Goal: Task Accomplishment & Management: Manage account settings

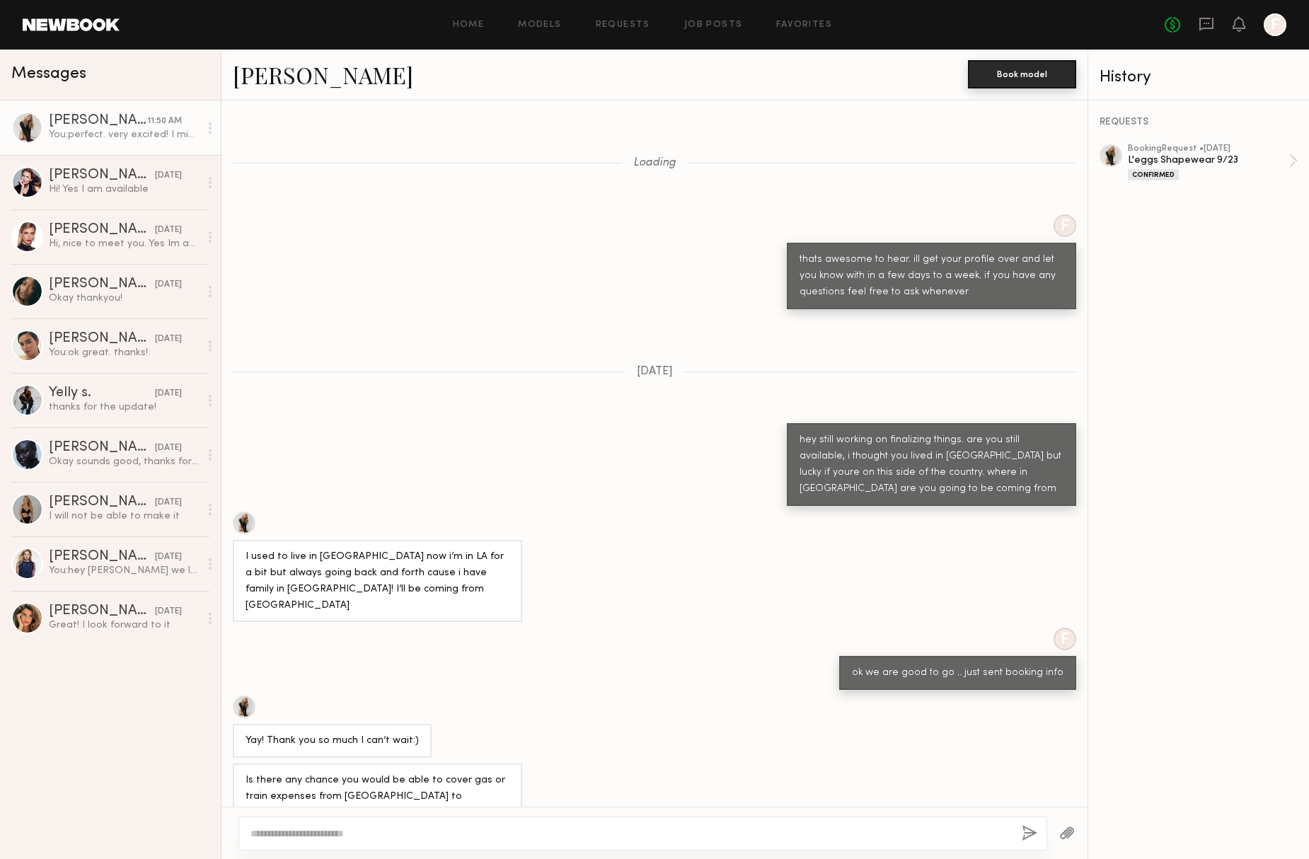
scroll to position [617, 0]
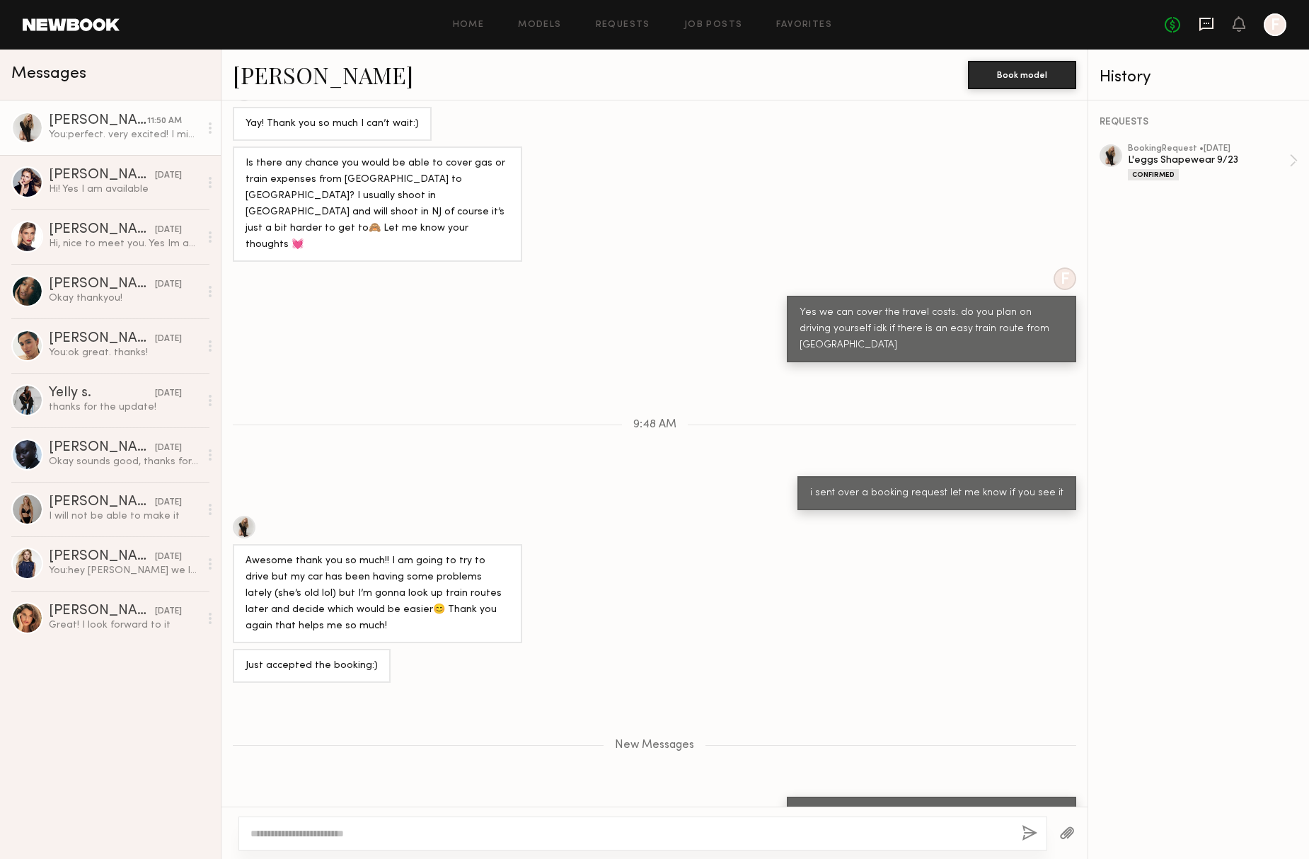
click at [1204, 23] on icon at bounding box center [1207, 23] width 6 height 1
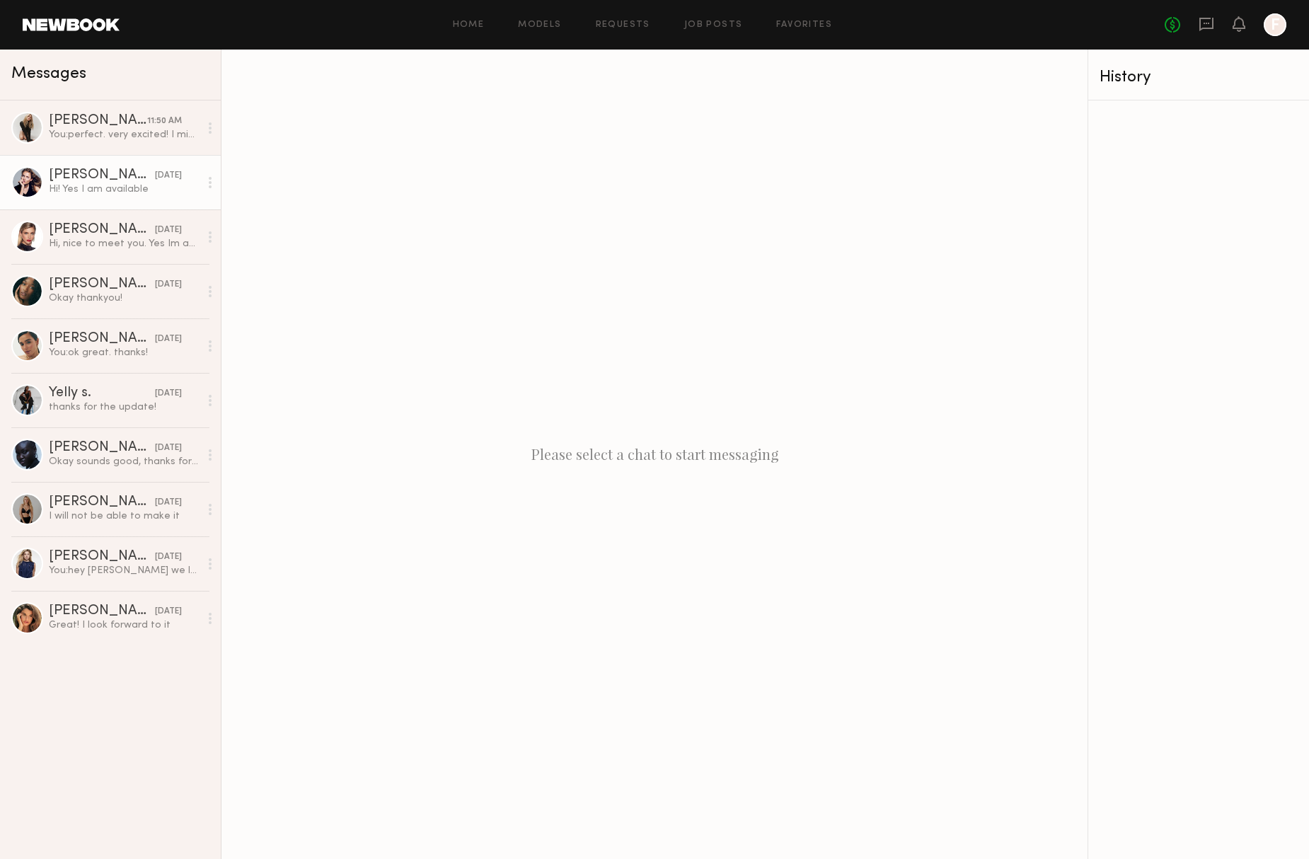
click at [111, 174] on div "[PERSON_NAME]" at bounding box center [102, 175] width 106 height 14
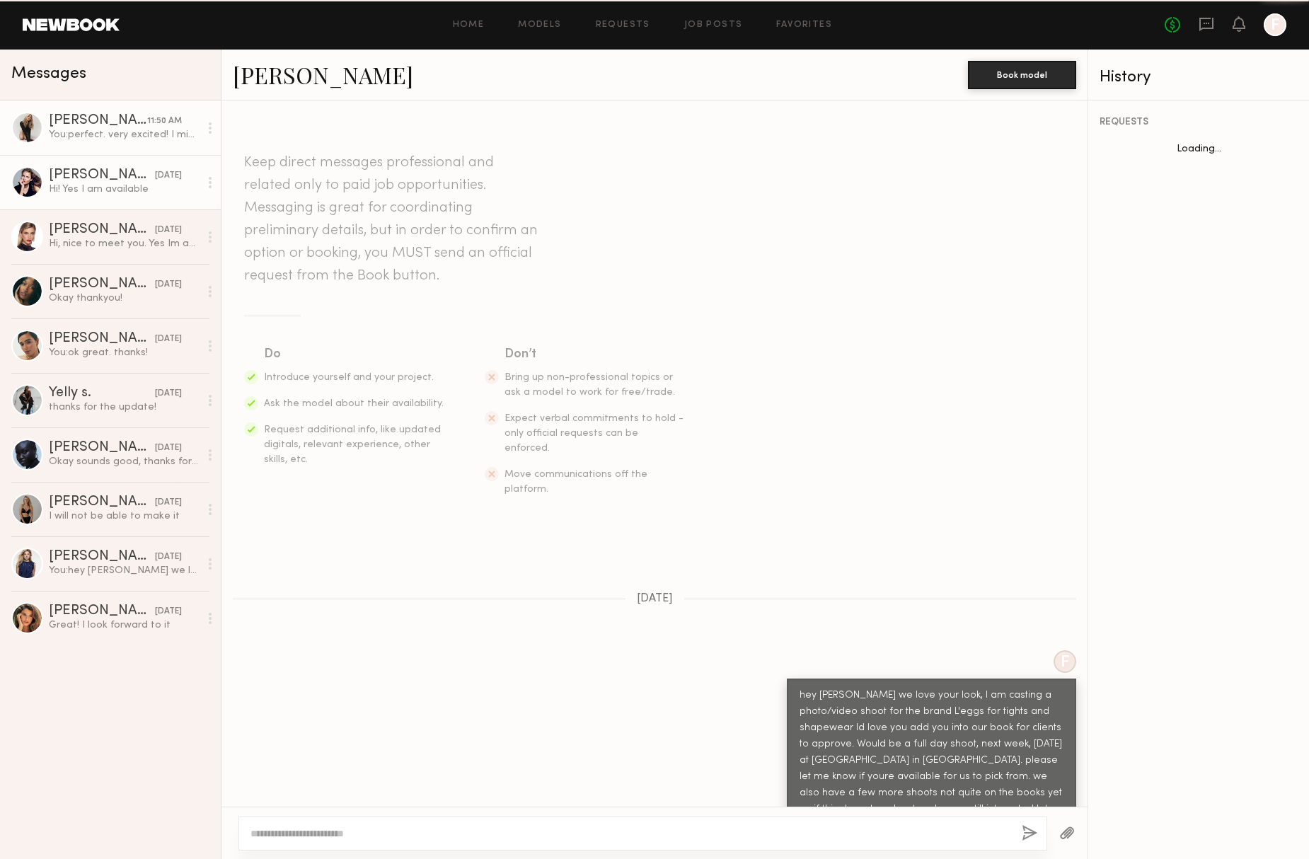
scroll to position [49, 0]
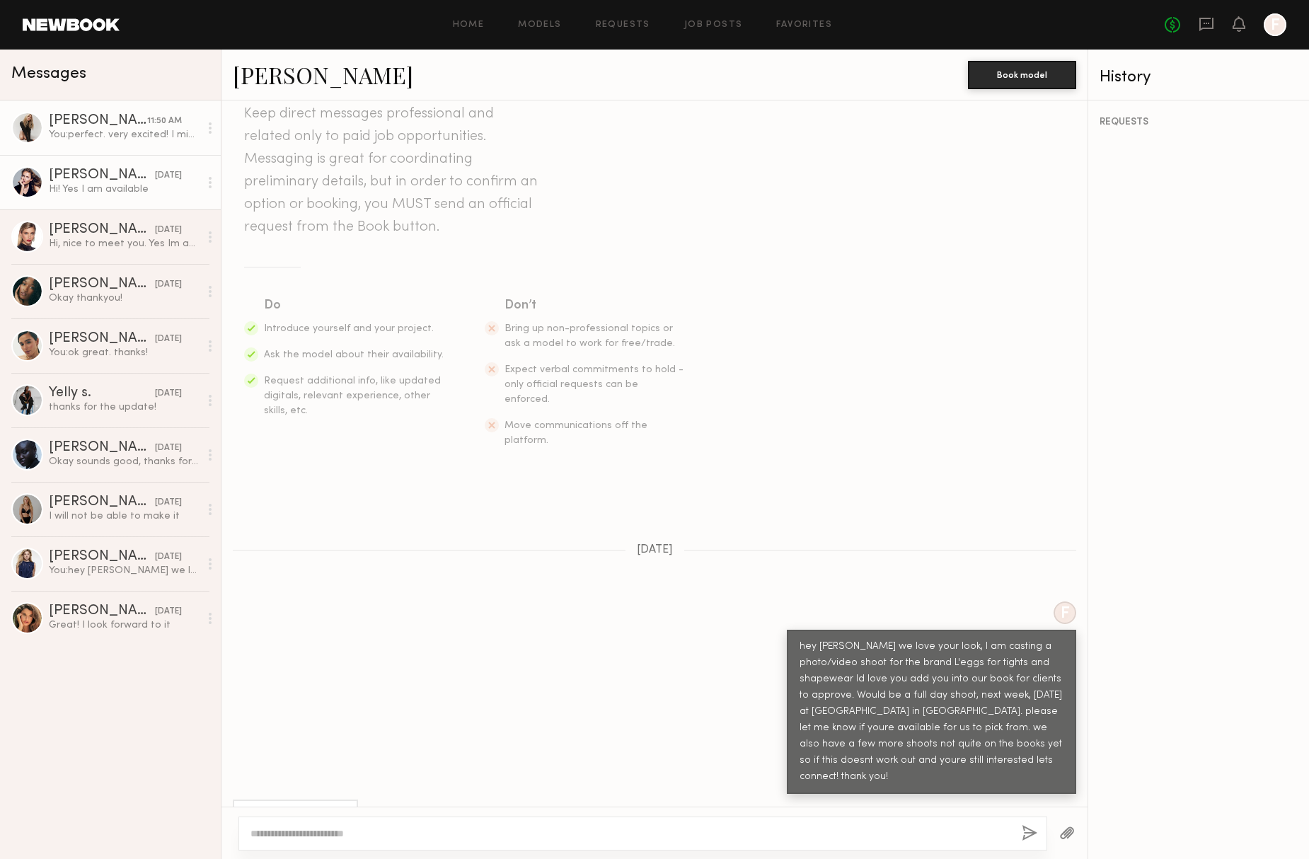
click at [110, 127] on div "[PERSON_NAME]" at bounding box center [98, 121] width 98 height 14
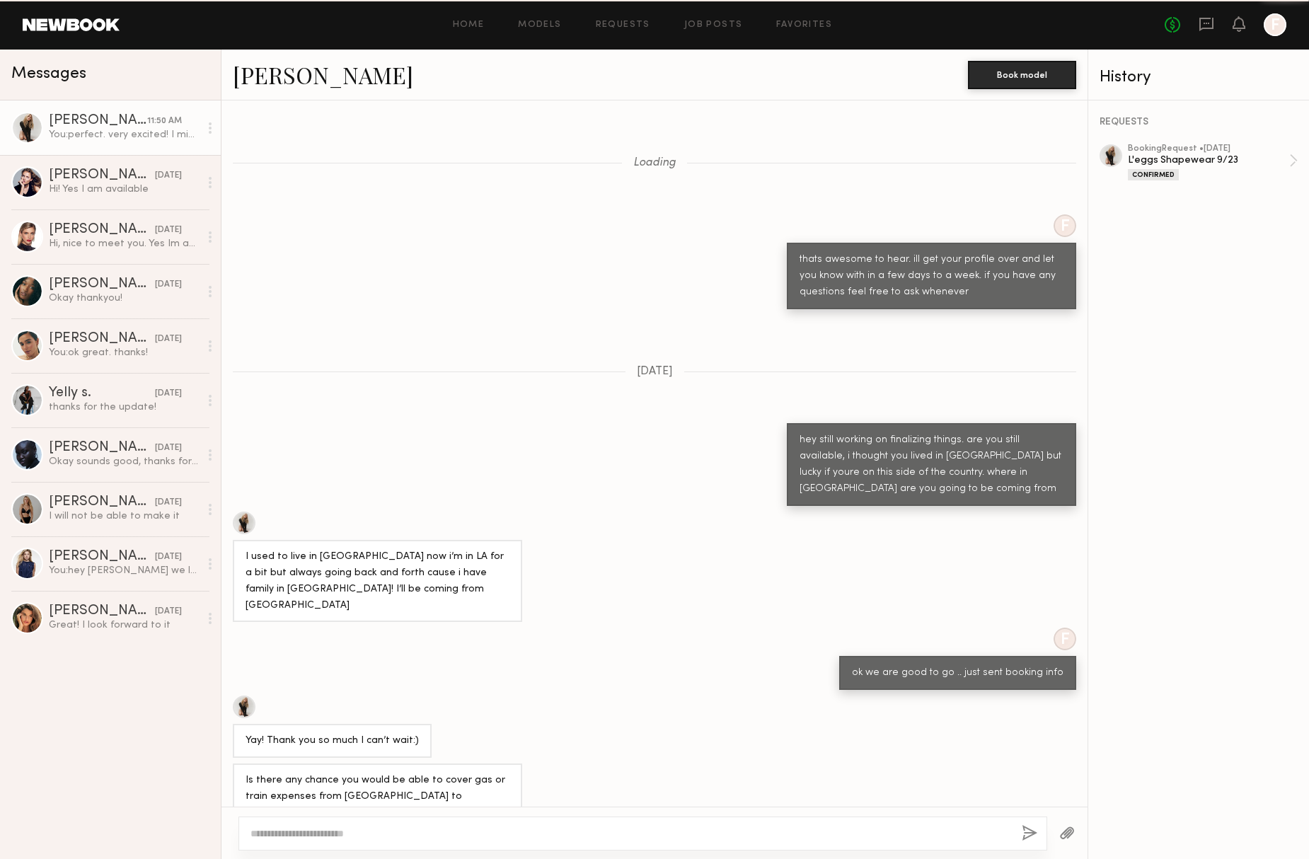
scroll to position [510, 0]
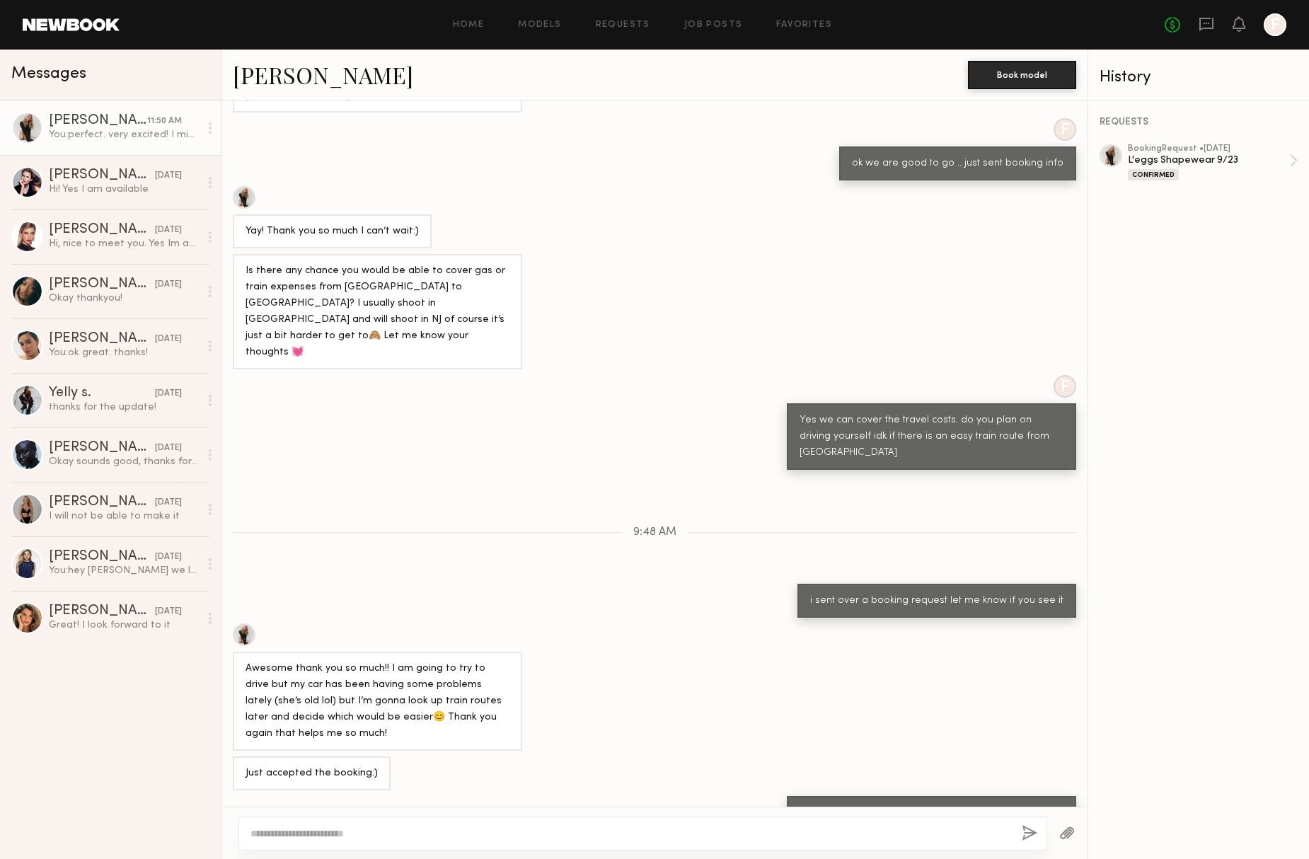
click at [1126, 118] on div "REQUESTS" at bounding box center [1199, 122] width 198 height 10
click at [1291, 161] on link "booking Request • 09/16/2025 L'eggs Shapewear 9/23 Confirmed" at bounding box center [1213, 162] width 170 height 36
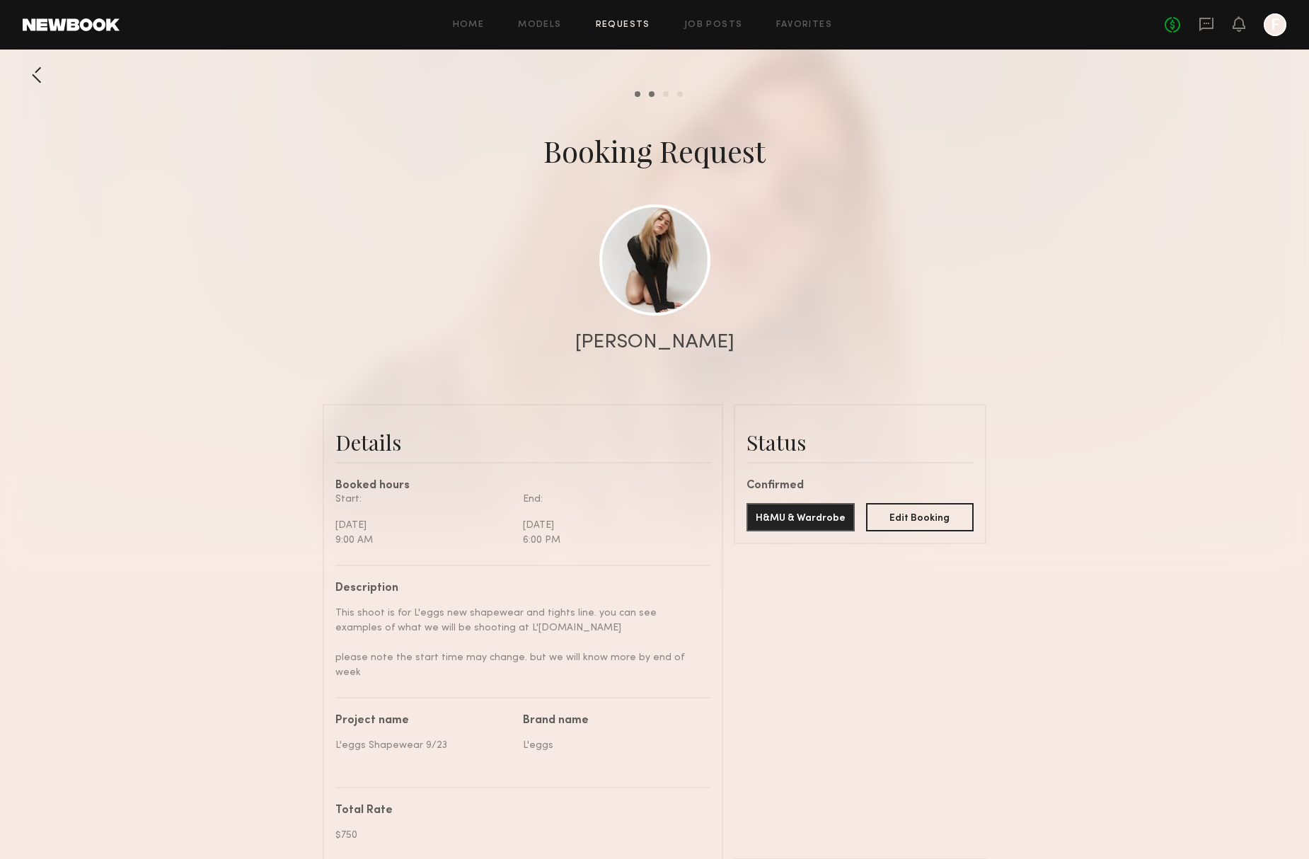
click at [453, 26] on div "Home Models Requests Job Posts Favorites Sign Out" at bounding box center [642, 25] width 1045 height 9
click at [468, 25] on link "Home" at bounding box center [469, 25] width 32 height 9
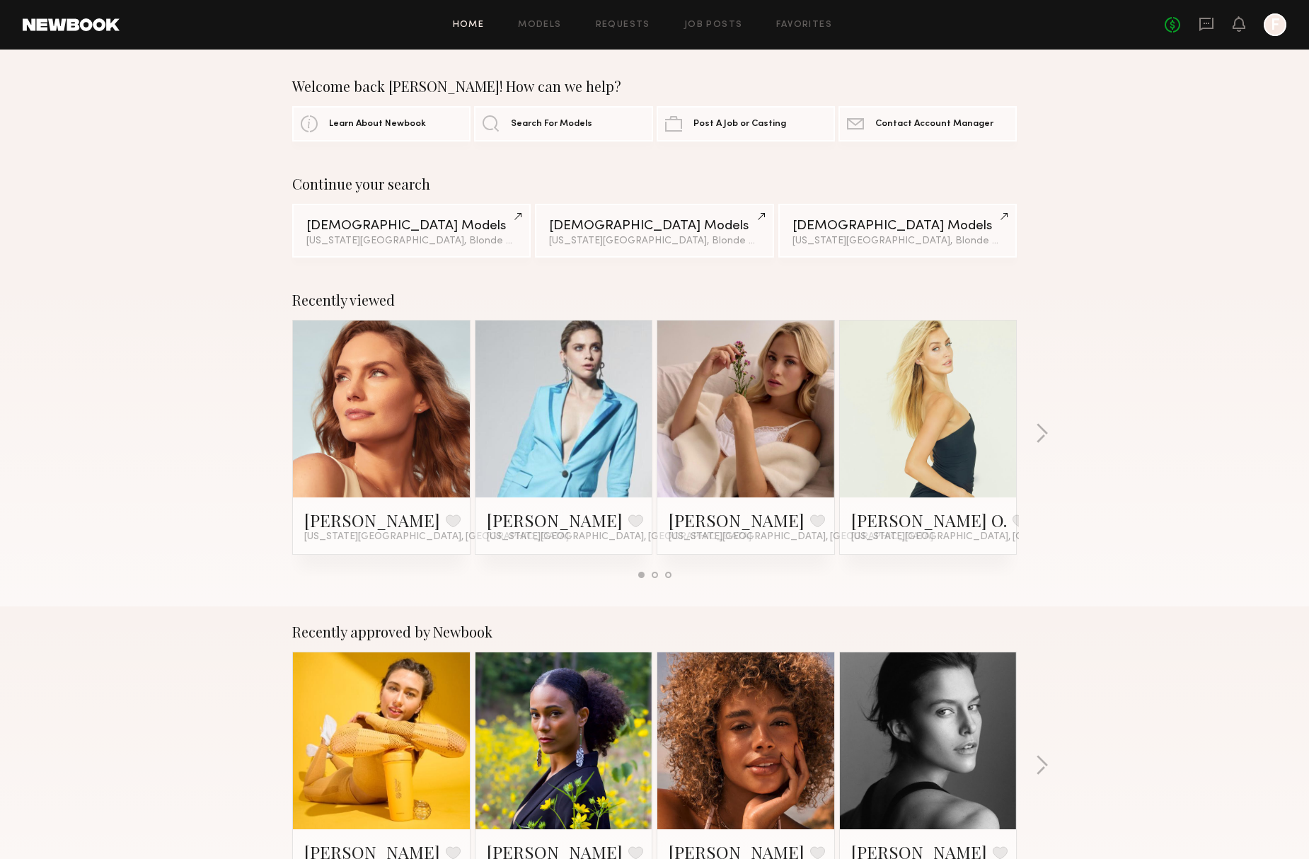
click at [1210, 35] on div "No fees up to $5,000 F" at bounding box center [1226, 24] width 122 height 23
click at [1207, 23] on icon at bounding box center [1207, 23] width 6 height 1
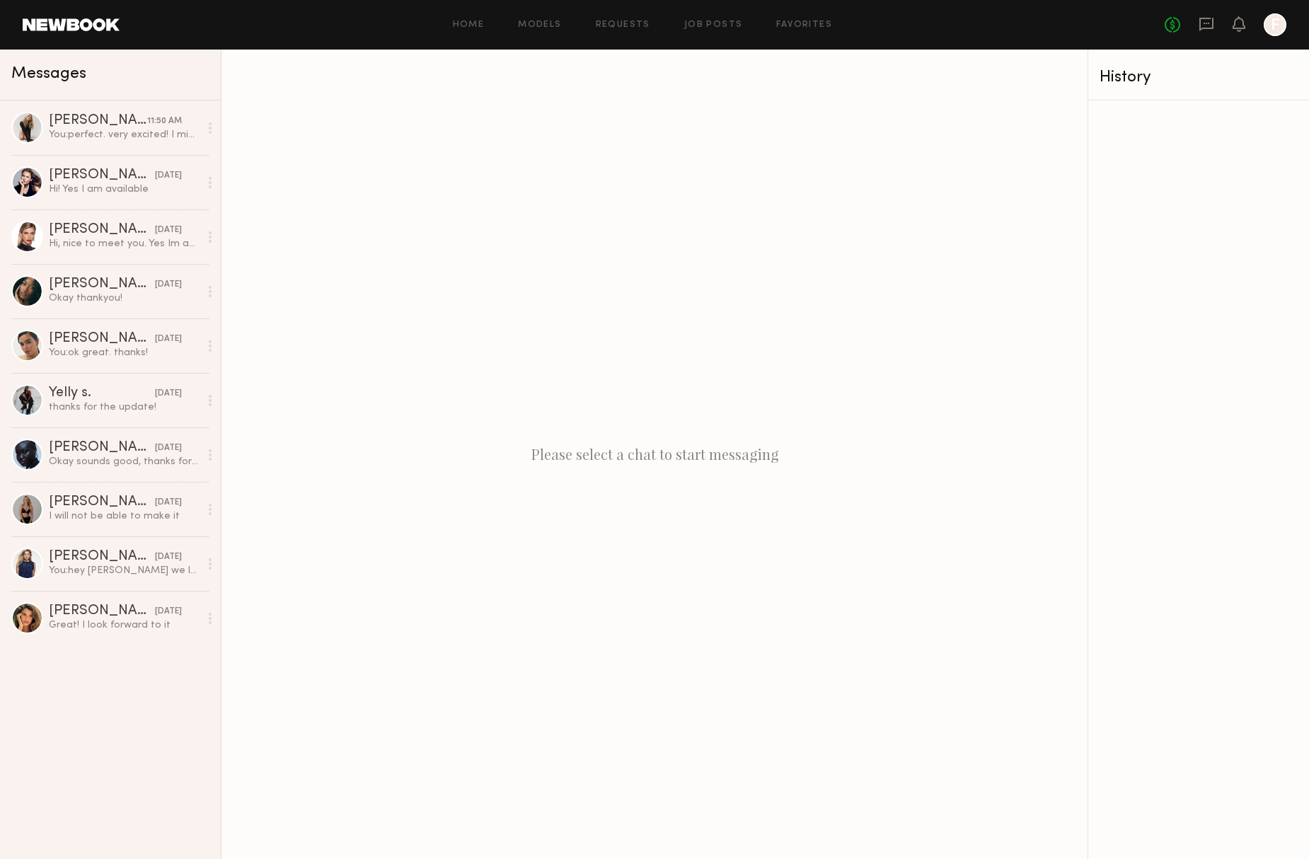
click at [1264, 29] on icon "F" at bounding box center [1275, 24] width 23 height 23
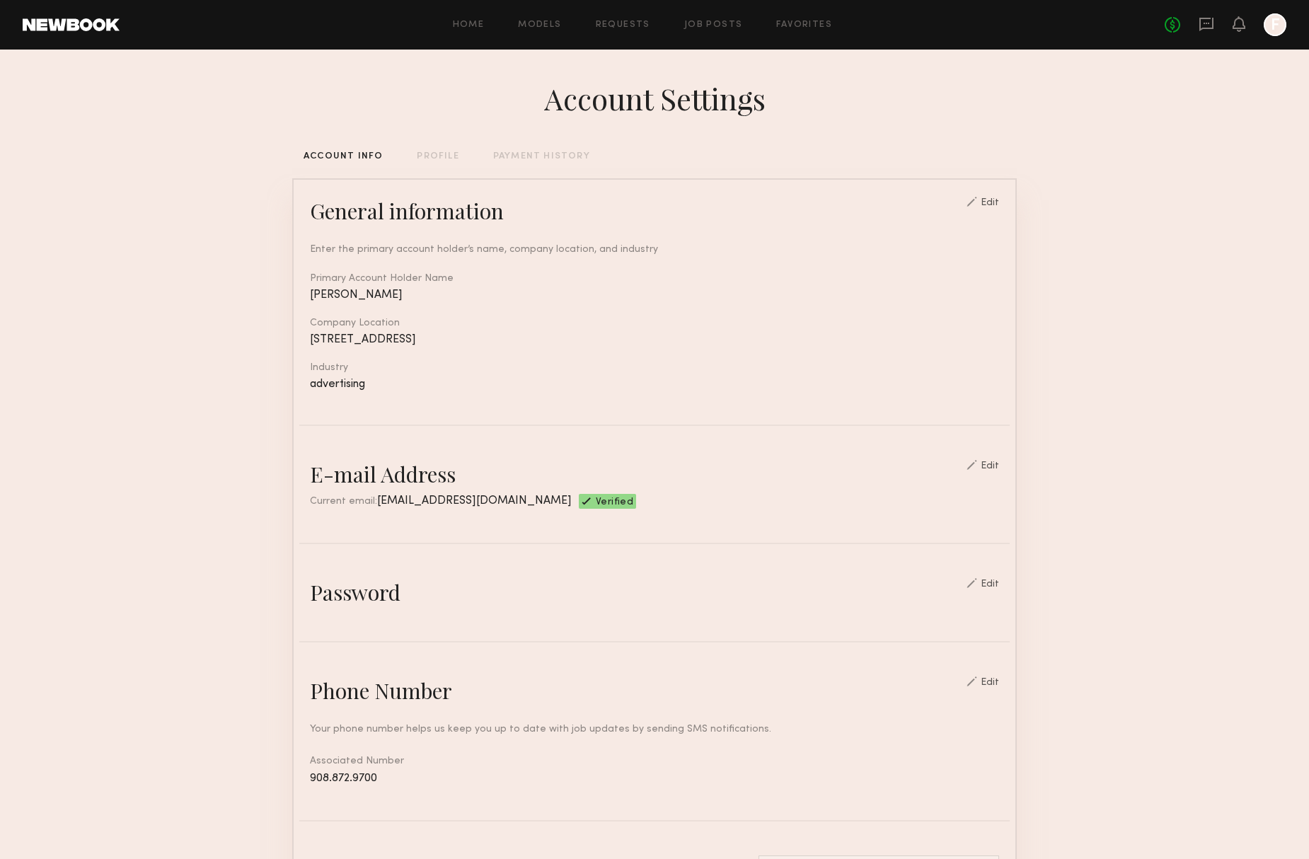
click at [1271, 30] on div at bounding box center [1275, 24] width 23 height 23
click at [1245, 27] on div "No fees up to $5,000 F" at bounding box center [1226, 24] width 122 height 23
click at [805, 22] on link "Favorites" at bounding box center [804, 25] width 56 height 9
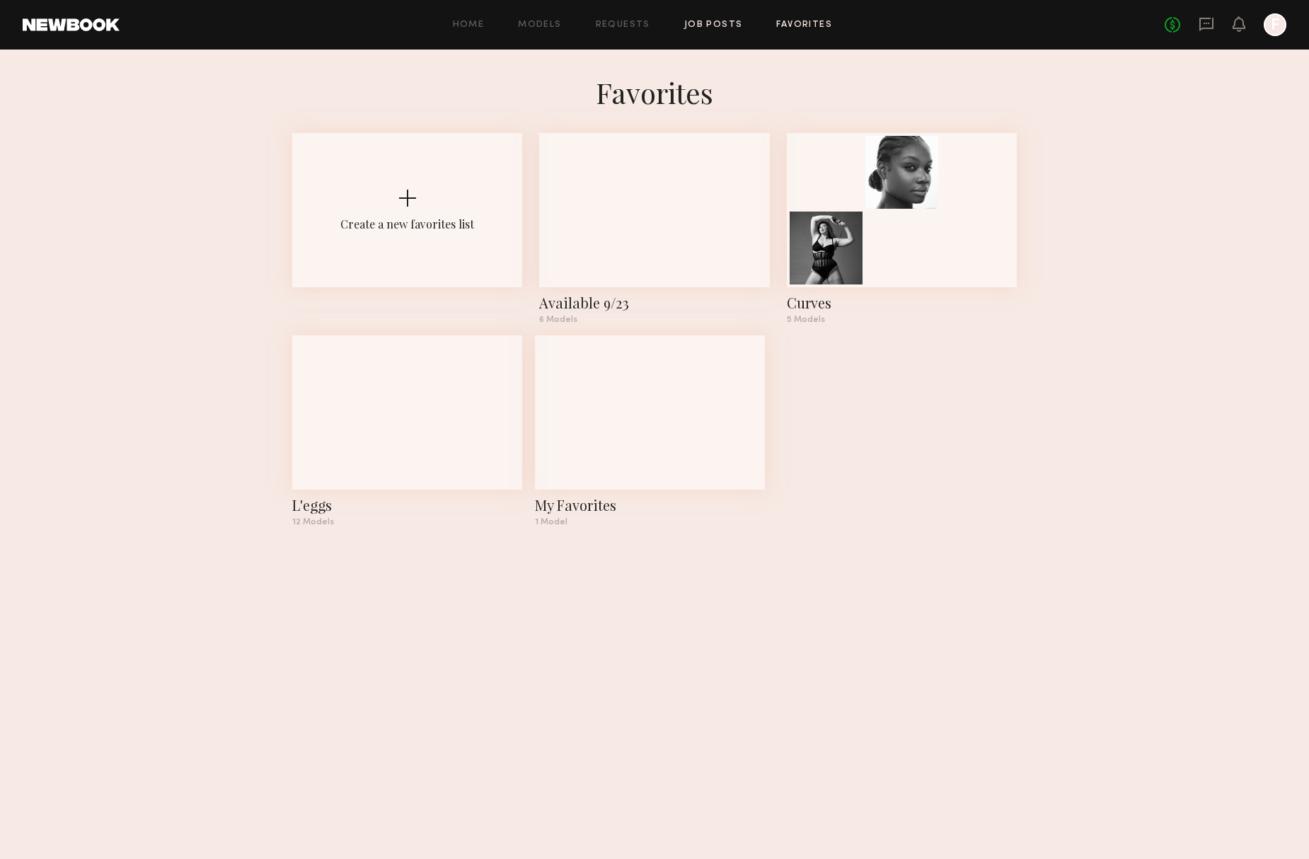
click at [726, 22] on link "Job Posts" at bounding box center [713, 25] width 59 height 9
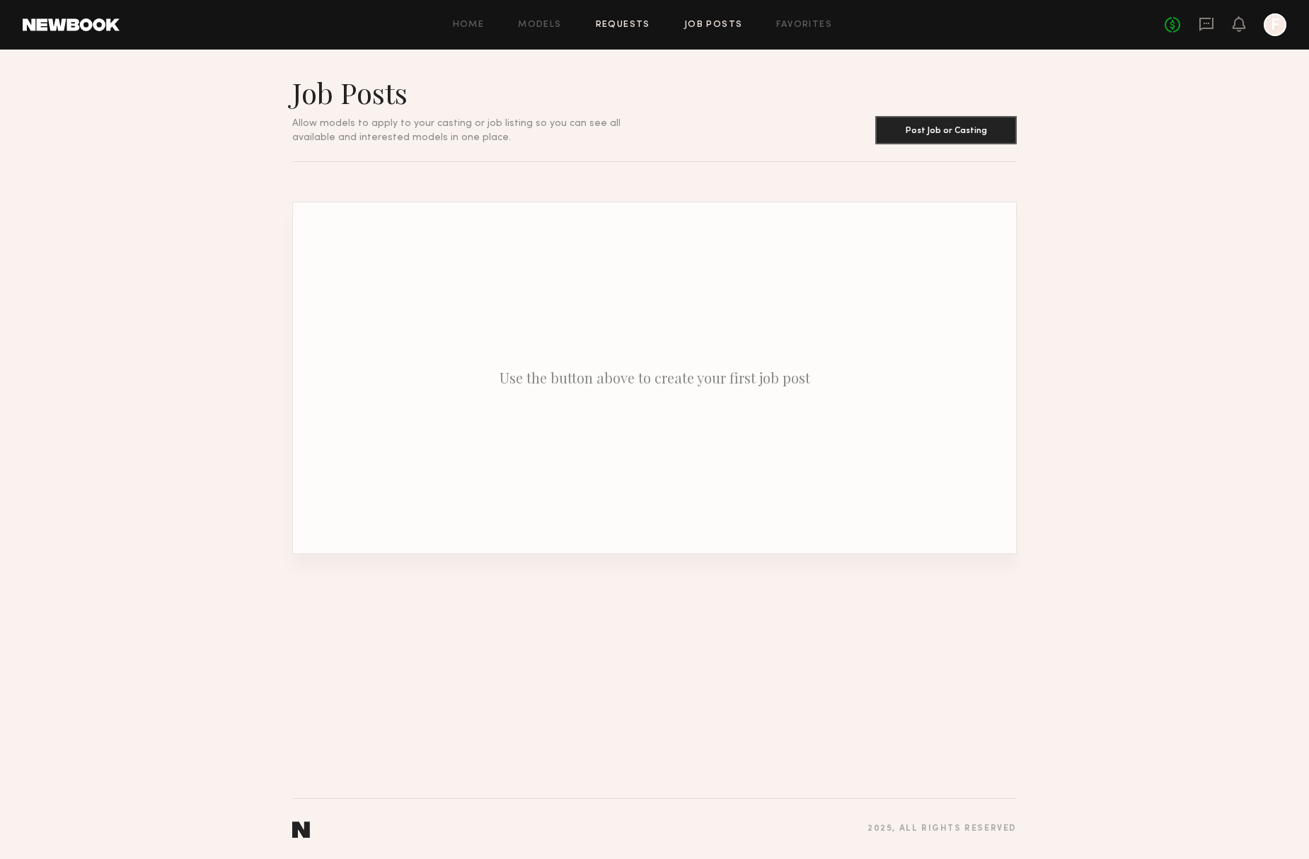
click at [626, 23] on link "Requests" at bounding box center [623, 25] width 54 height 9
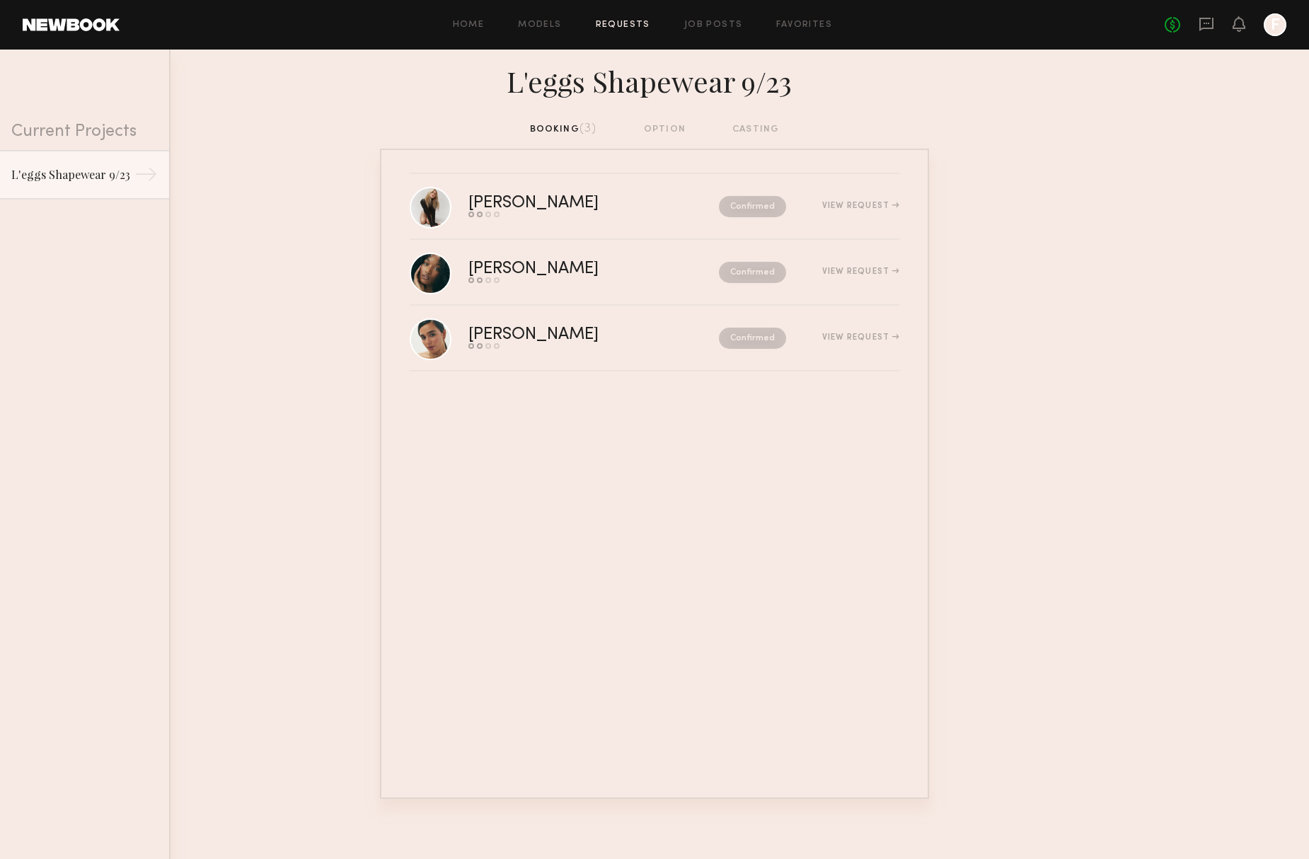
click at [679, 131] on div "booking (3) option casting" at bounding box center [655, 130] width 250 height 16
click at [676, 130] on div "booking (3) option casting" at bounding box center [655, 130] width 250 height 16
